Goal: Task Accomplishment & Management: Manage account settings

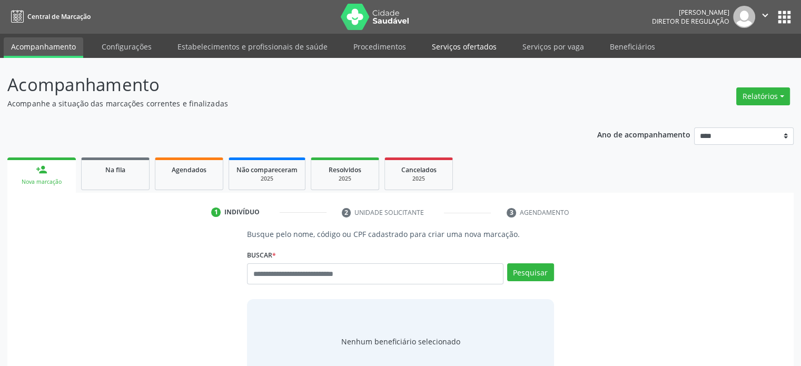
click at [438, 45] on link "Serviços ofertados" at bounding box center [463, 46] width 79 height 18
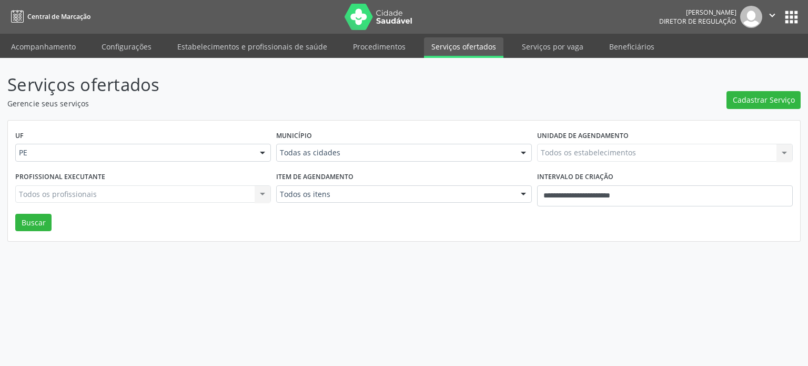
click at [334, 162] on div "Município Todas as cidades Todas as cidades [GEOGRAPHIC_DATA] e [GEOGRAPHIC_DAT…" at bounding box center [404, 148] width 261 height 41
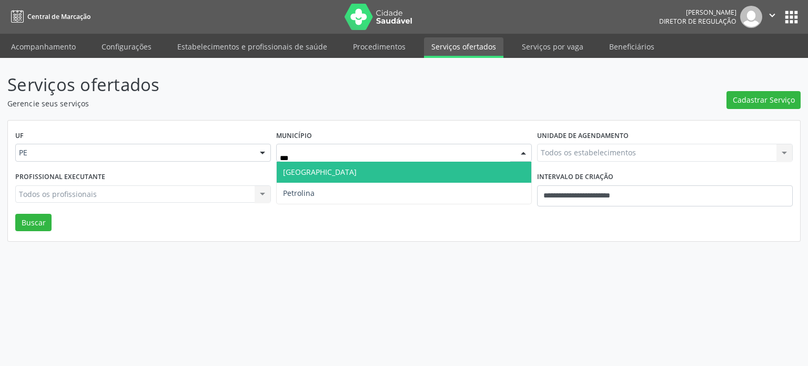
type input "****"
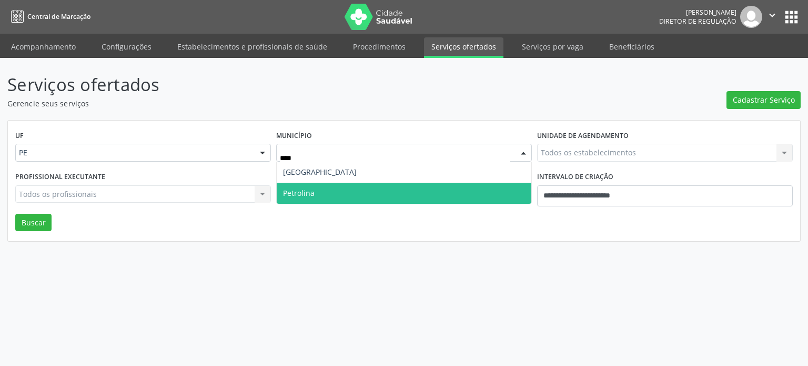
click at [315, 191] on span "Petrolina" at bounding box center [404, 193] width 255 height 21
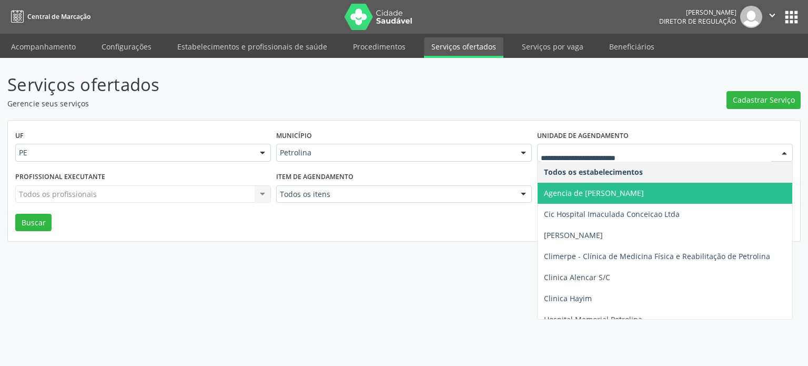
click at [592, 197] on span "Agencia de [PERSON_NAME]" at bounding box center [594, 193] width 100 height 10
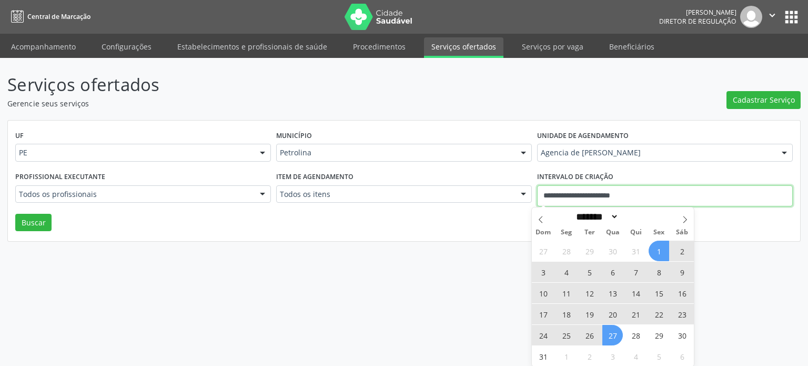
click at [657, 193] on input "**********" at bounding box center [665, 195] width 256 height 21
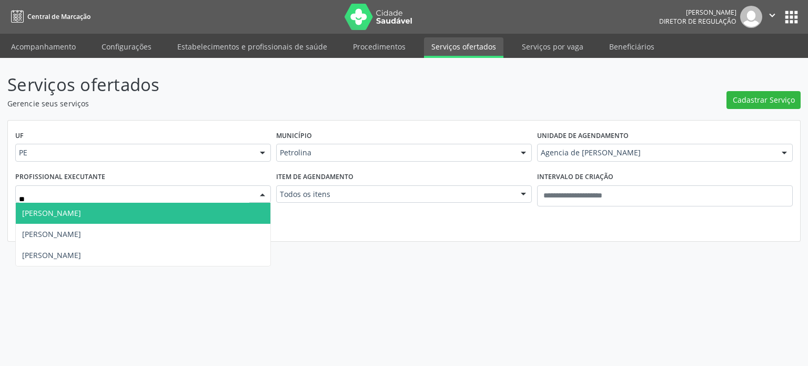
type input "***"
click at [181, 217] on span "[PERSON_NAME]" at bounding box center [143, 213] width 255 height 21
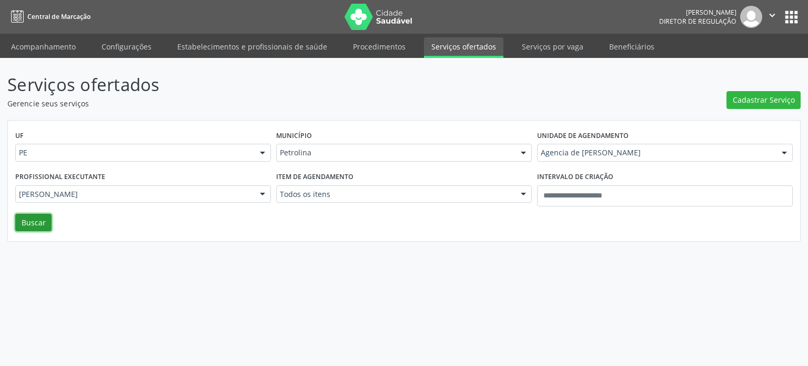
click at [31, 218] on button "Buscar" at bounding box center [33, 223] width 36 height 18
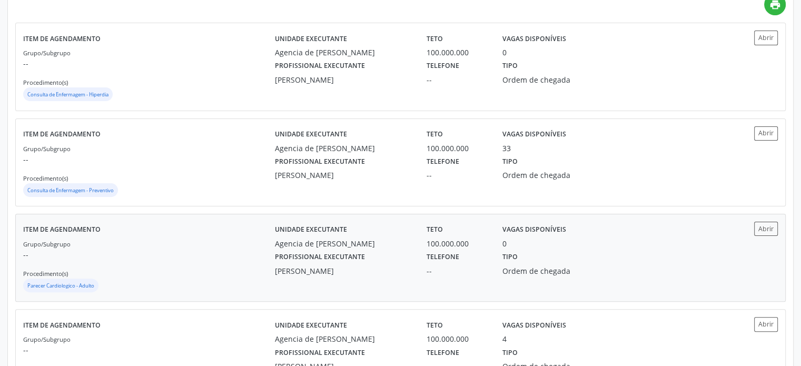
scroll to position [316, 0]
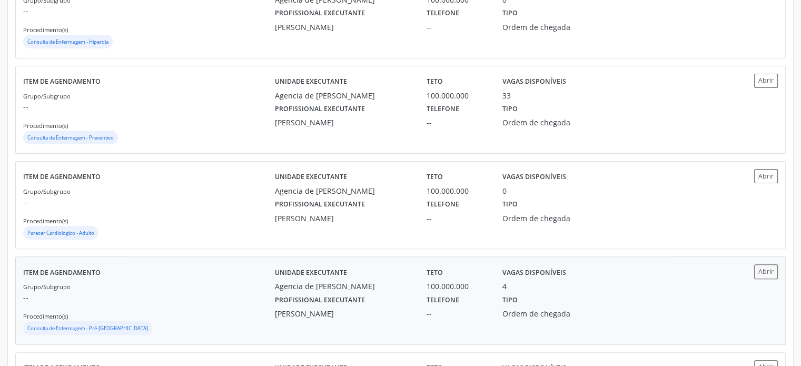
click at [525, 303] on div "Tipo Ordem de chegada" at bounding box center [552, 305] width 114 height 27
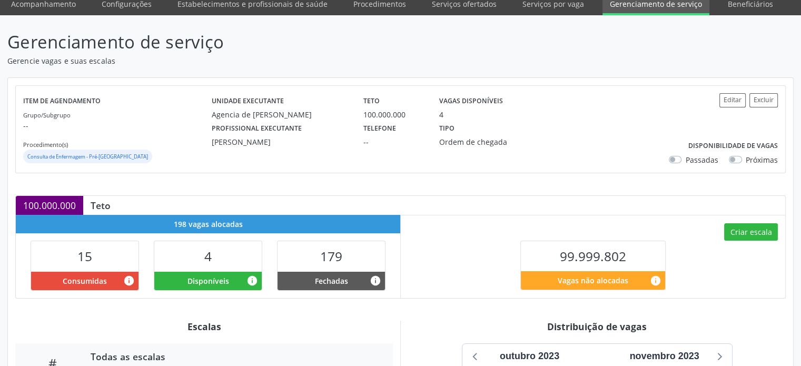
scroll to position [158, 0]
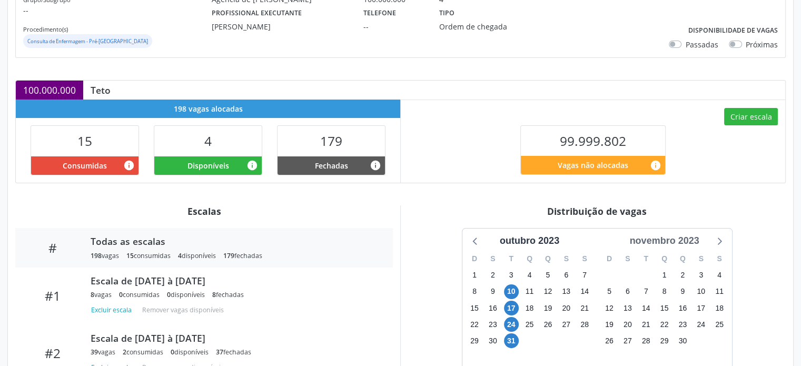
click at [699, 235] on div "novembro 2023" at bounding box center [664, 241] width 78 height 14
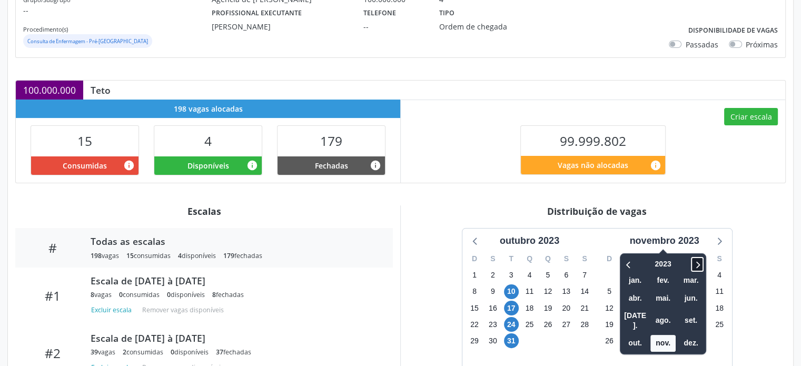
click at [702, 263] on icon at bounding box center [697, 264] width 11 height 13
click at [688, 312] on span "set." at bounding box center [690, 320] width 25 height 16
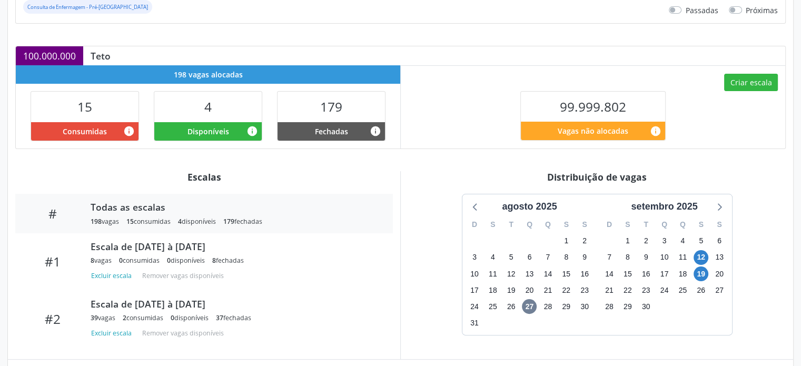
scroll to position [211, 0]
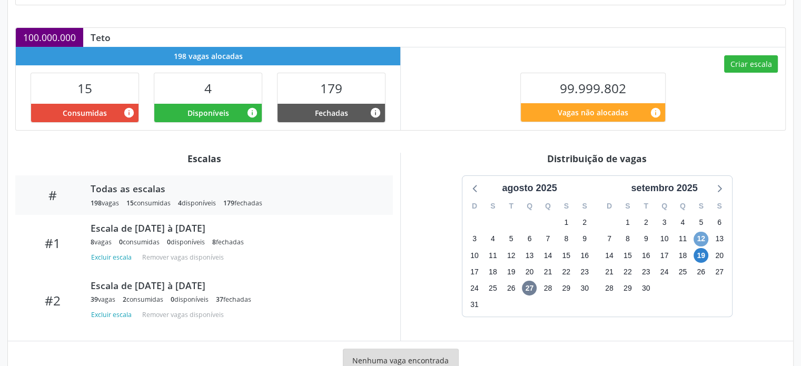
click at [699, 241] on span "12" at bounding box center [700, 239] width 15 height 15
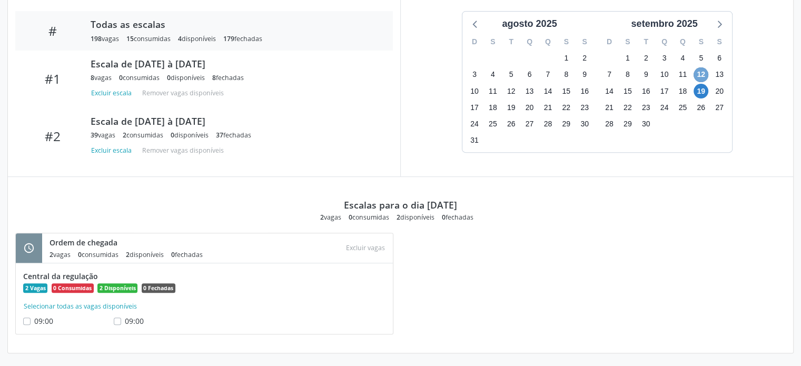
scroll to position [375, 0]
click at [701, 88] on span "19" at bounding box center [700, 90] width 15 height 15
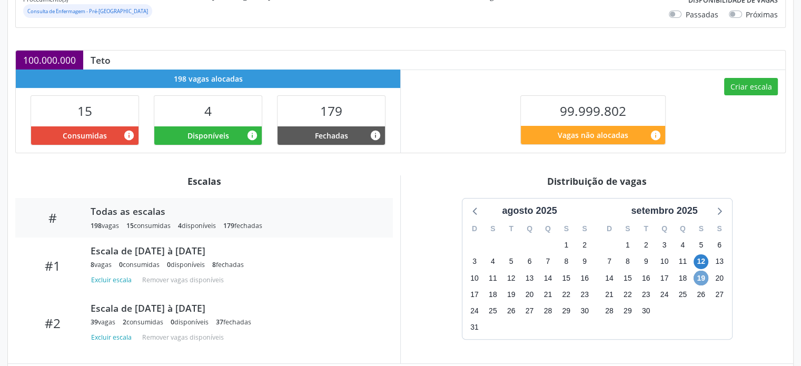
scroll to position [112, 0]
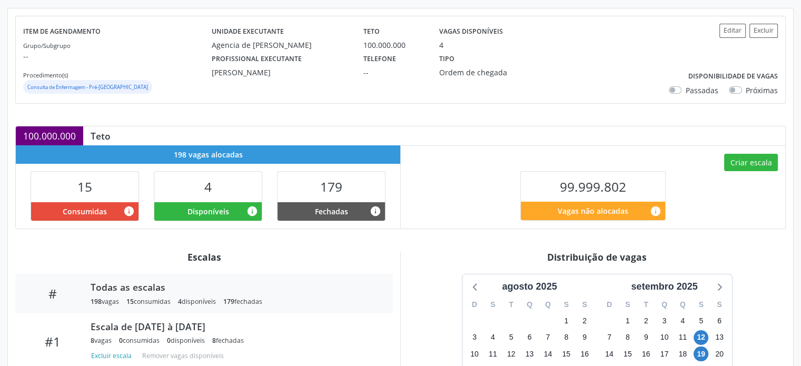
click at [745, 89] on label "Próximas" at bounding box center [761, 90] width 32 height 11
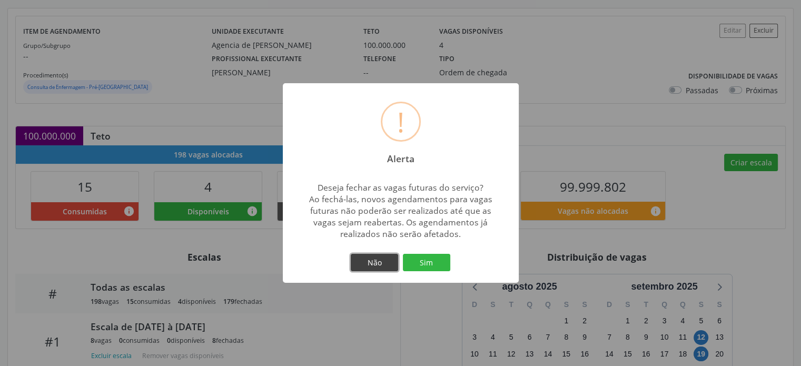
click at [385, 265] on button "Não" at bounding box center [374, 263] width 47 height 18
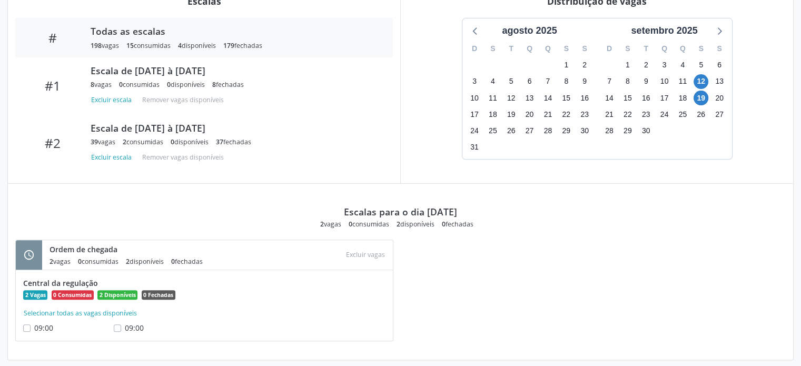
scroll to position [375, 0]
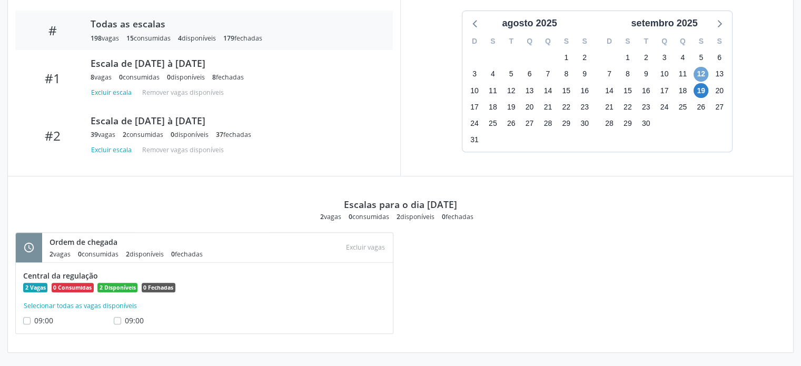
click at [702, 76] on span "12" at bounding box center [700, 74] width 15 height 15
click at [702, 88] on span "19" at bounding box center [700, 90] width 15 height 15
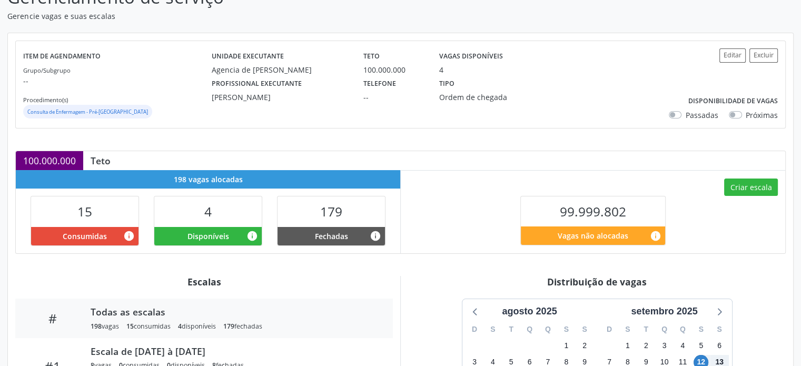
scroll to position [69, 0]
